Goal: Information Seeking & Learning: Find specific page/section

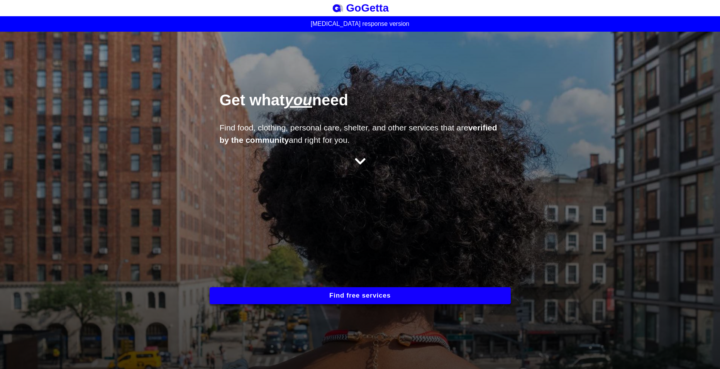
click at [382, 297] on button "Find free services" at bounding box center [360, 295] width 301 height 17
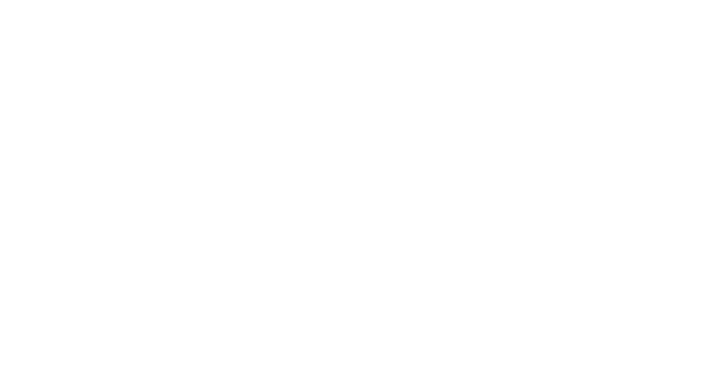
click at [315, 0] on html at bounding box center [360, 0] width 720 height 0
